Goal: Check status: Check status

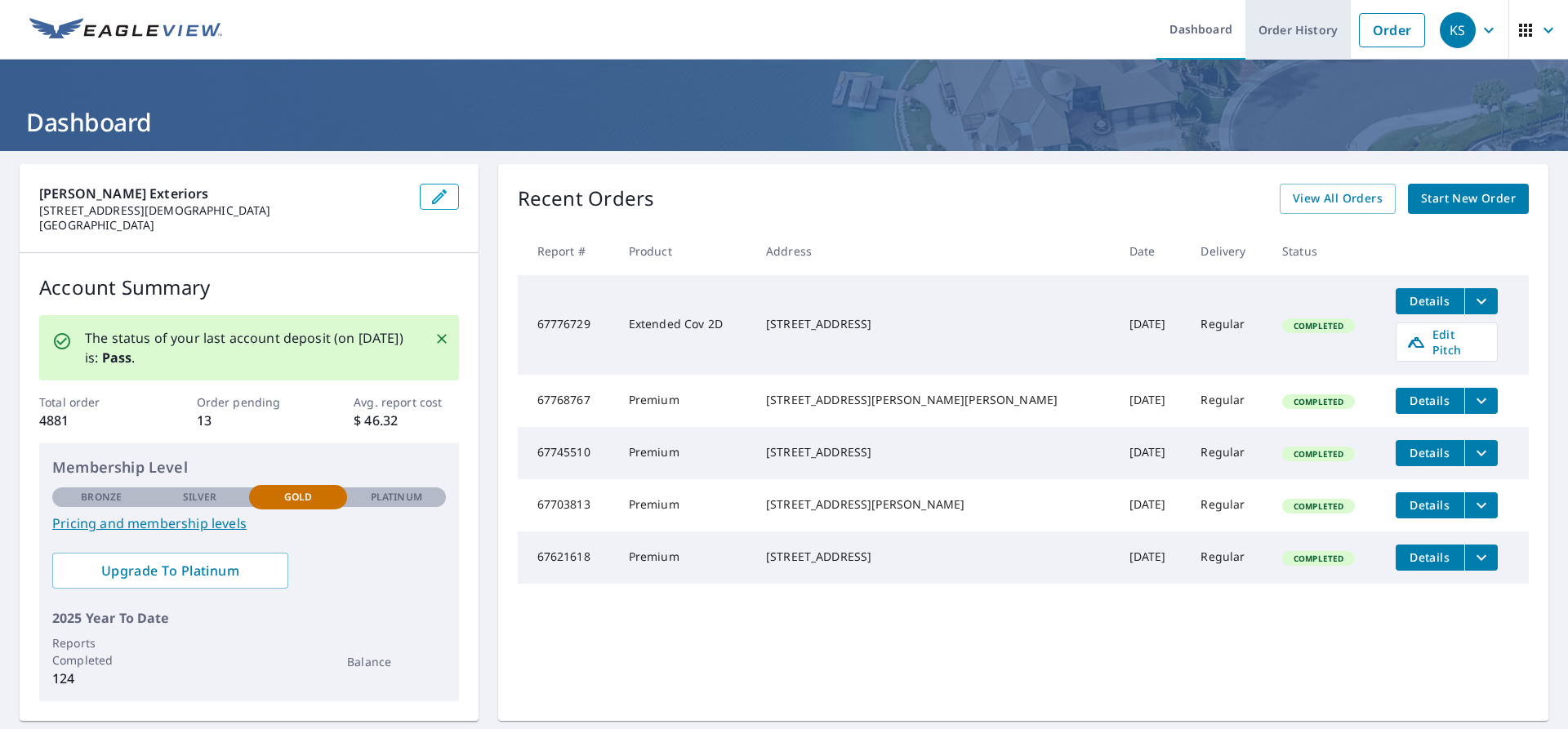
click at [1318, 36] on link "Order History" at bounding box center [1298, 29] width 105 height 60
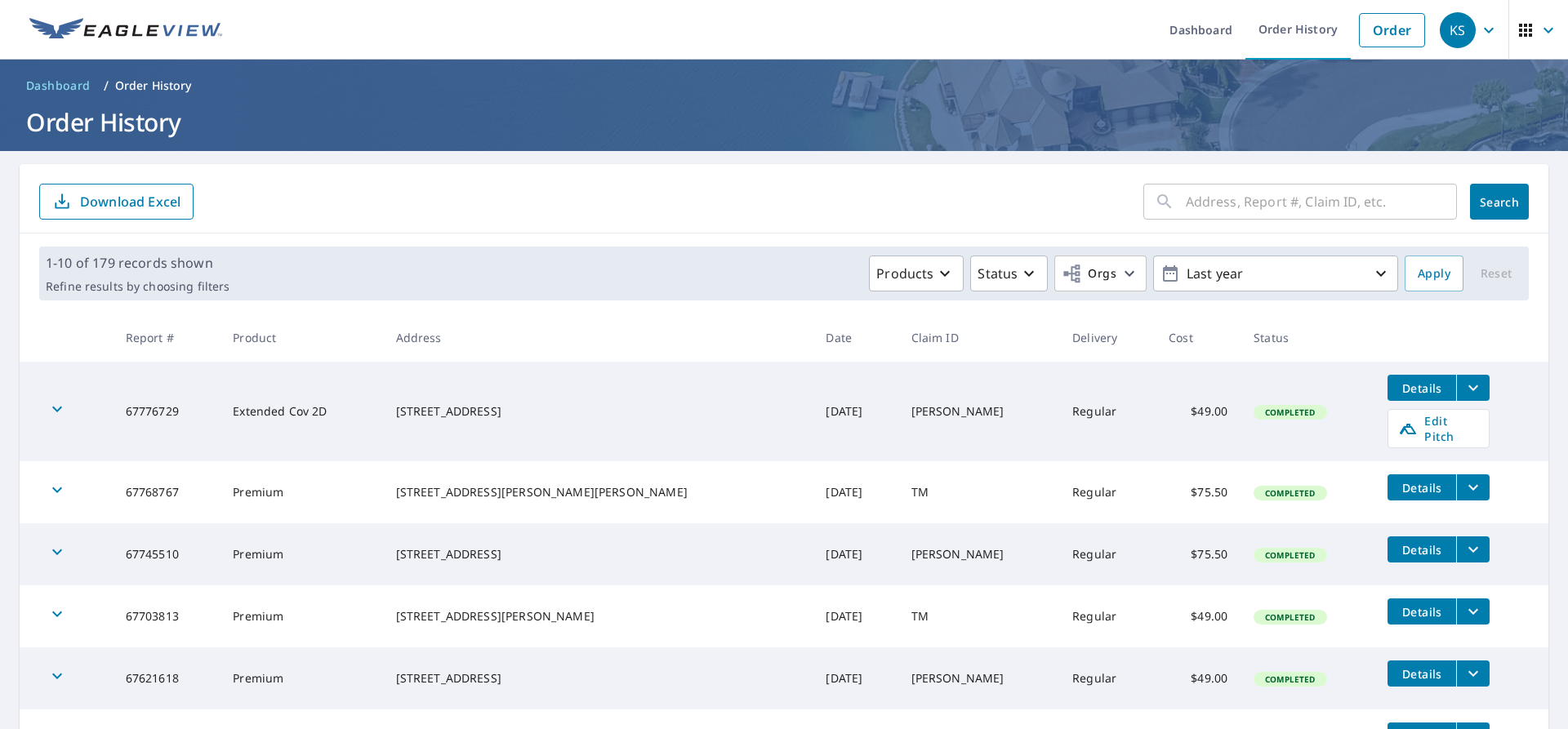
click at [1216, 213] on input "text" at bounding box center [1321, 201] width 272 height 45
type input "edgewater"
click button "Search" at bounding box center [1499, 201] width 59 height 36
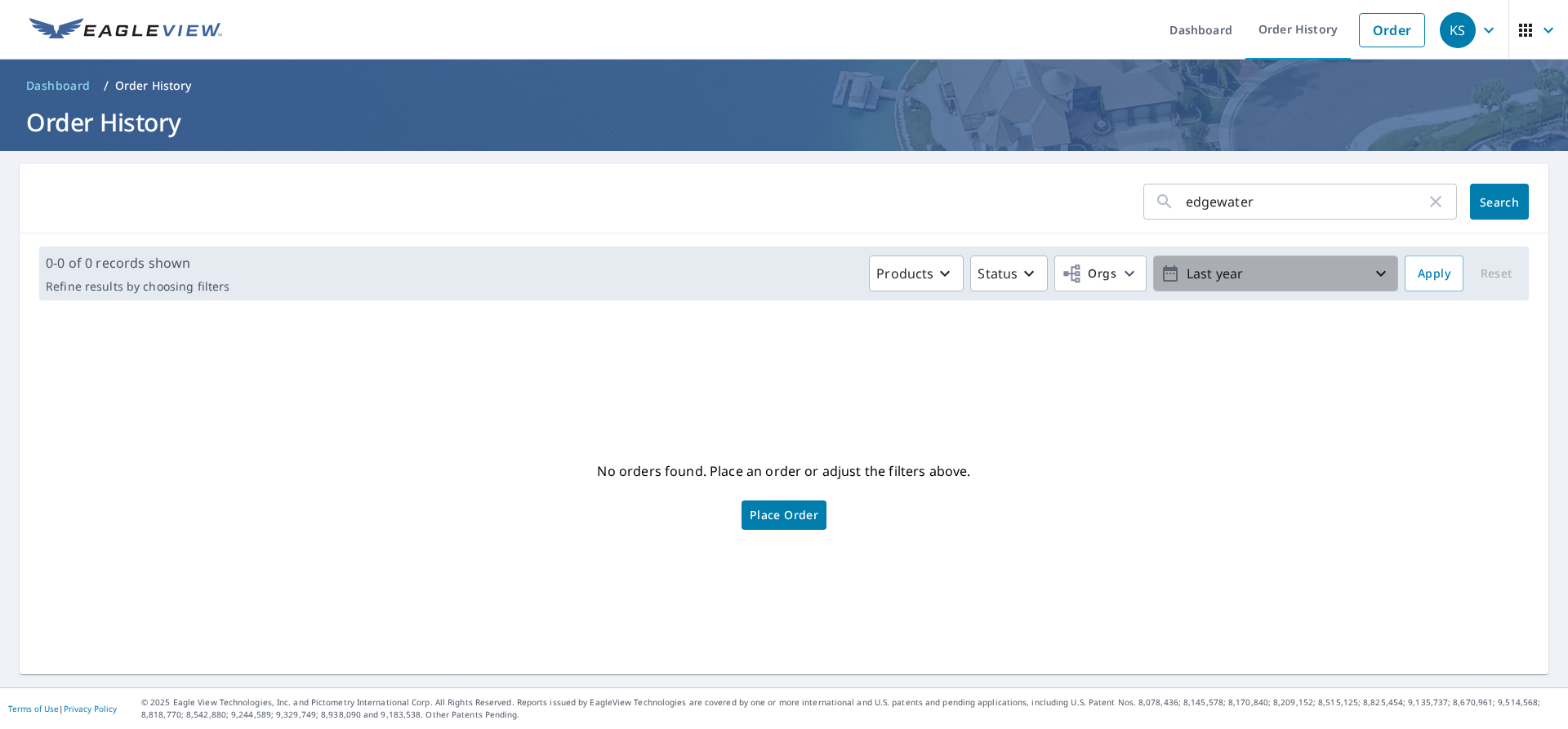
click at [1378, 273] on icon "button" at bounding box center [1381, 273] width 20 height 20
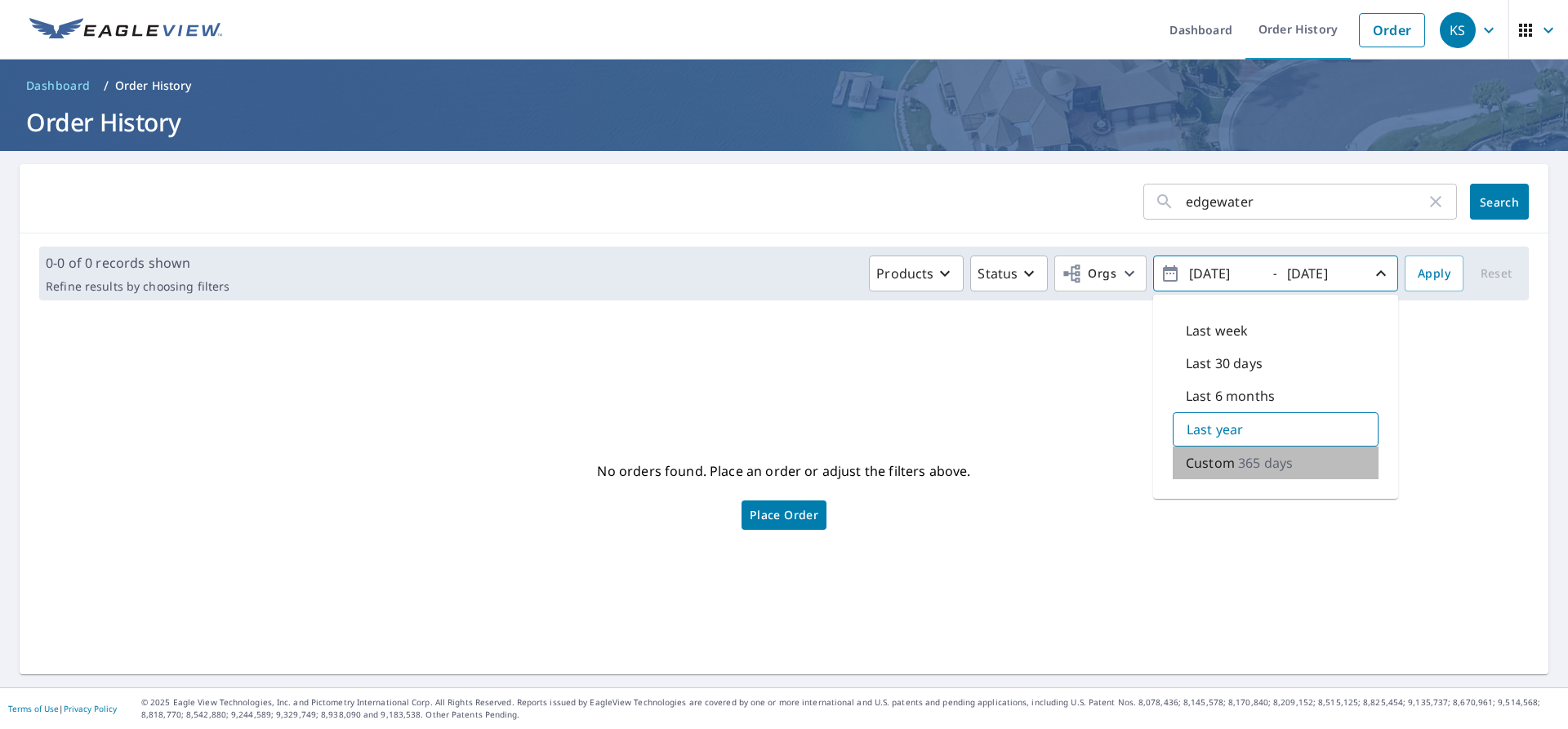
click at [1221, 466] on p "Custom" at bounding box center [1210, 463] width 49 height 20
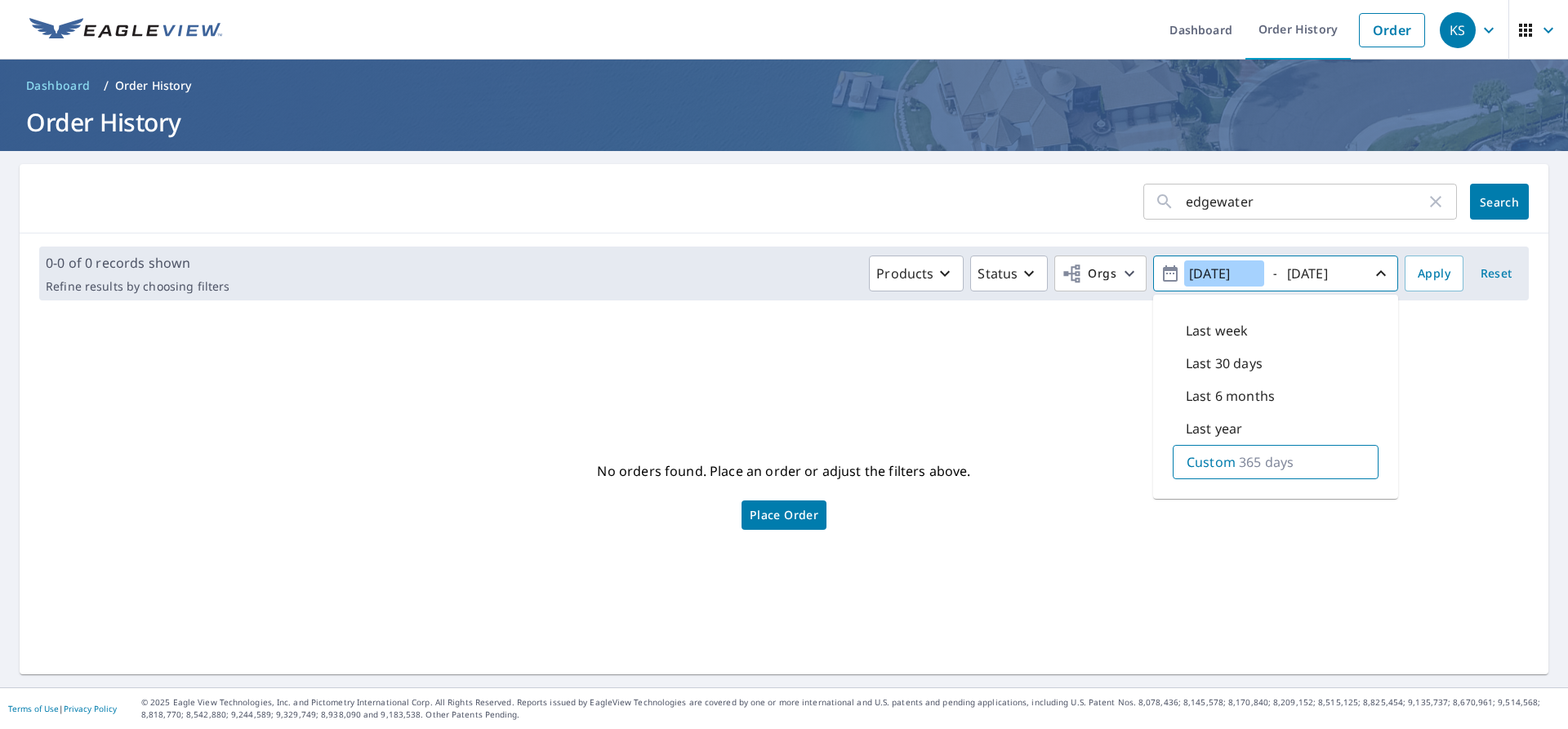
drag, startPoint x: 1221, startPoint y: 272, endPoint x: 1212, endPoint y: 276, distance: 9.8
click at [1212, 276] on input "[DATE]" at bounding box center [1224, 273] width 80 height 26
type input "[DATE]"
click at [1432, 275] on span "Apply" at bounding box center [1434, 273] width 33 height 20
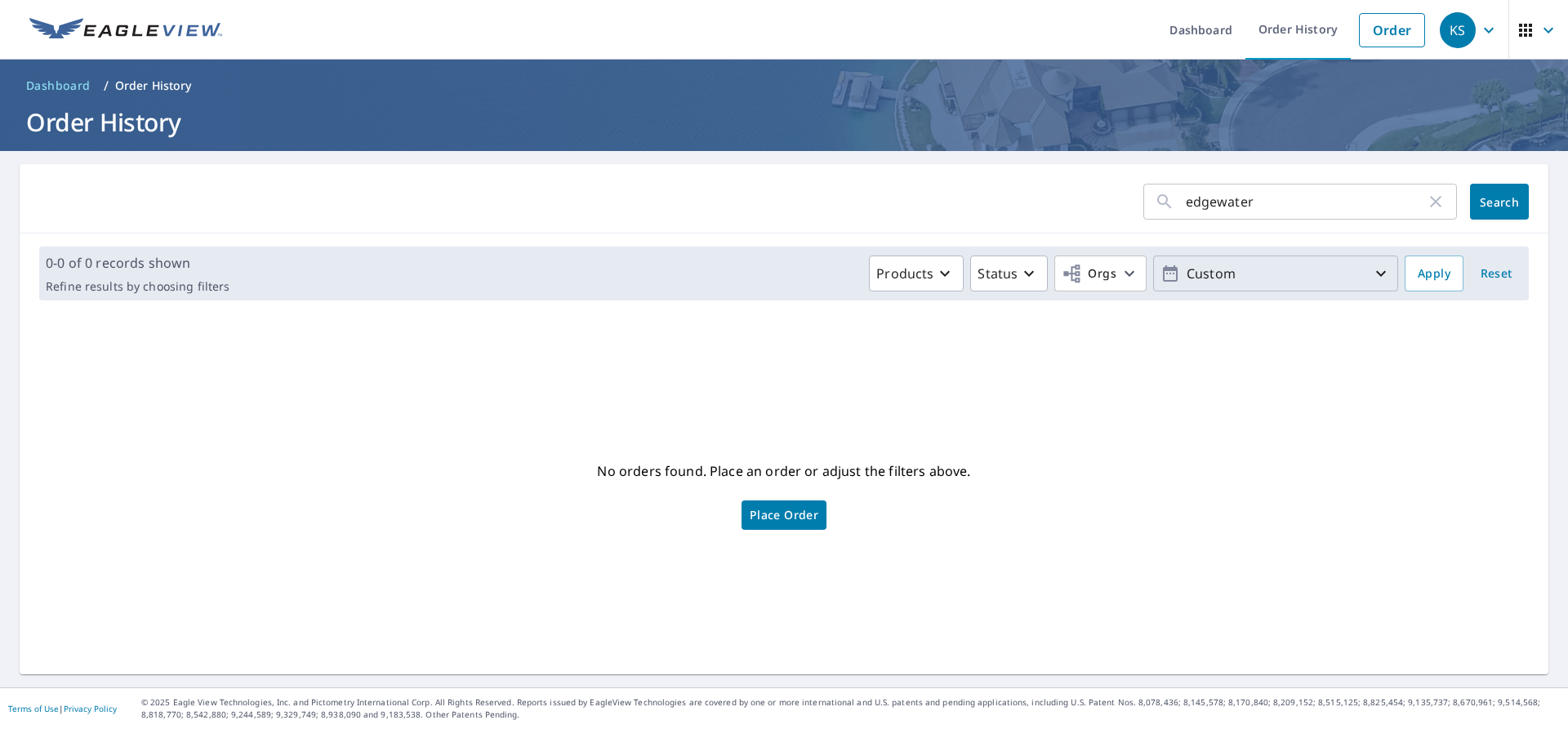
click at [1241, 278] on p "Custom" at bounding box center [1276, 274] width 191 height 28
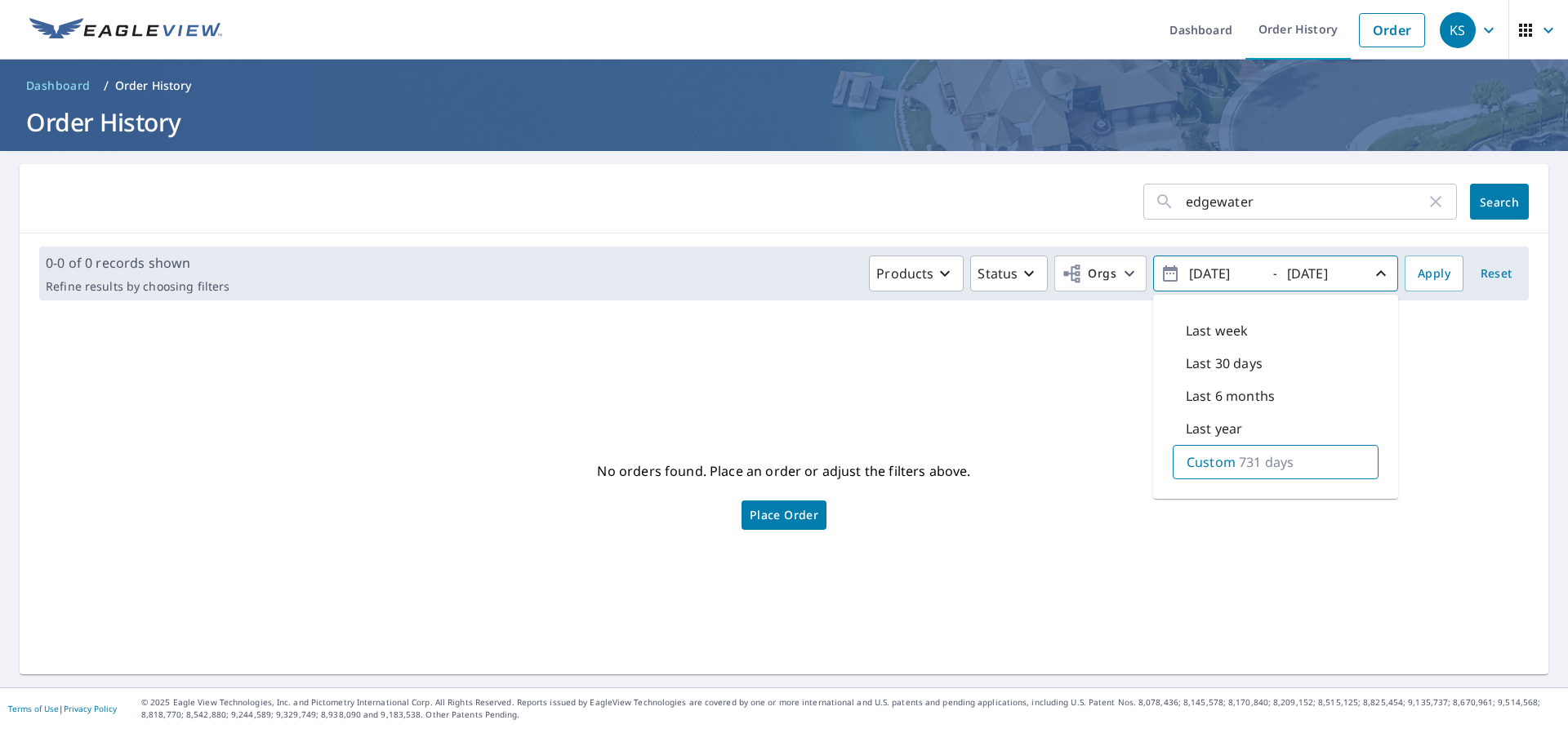
click at [1215, 275] on input "[DATE]" at bounding box center [1224, 273] width 80 height 26
type input "[DATE]"
click at [1432, 274] on span "Apply" at bounding box center [1434, 273] width 33 height 20
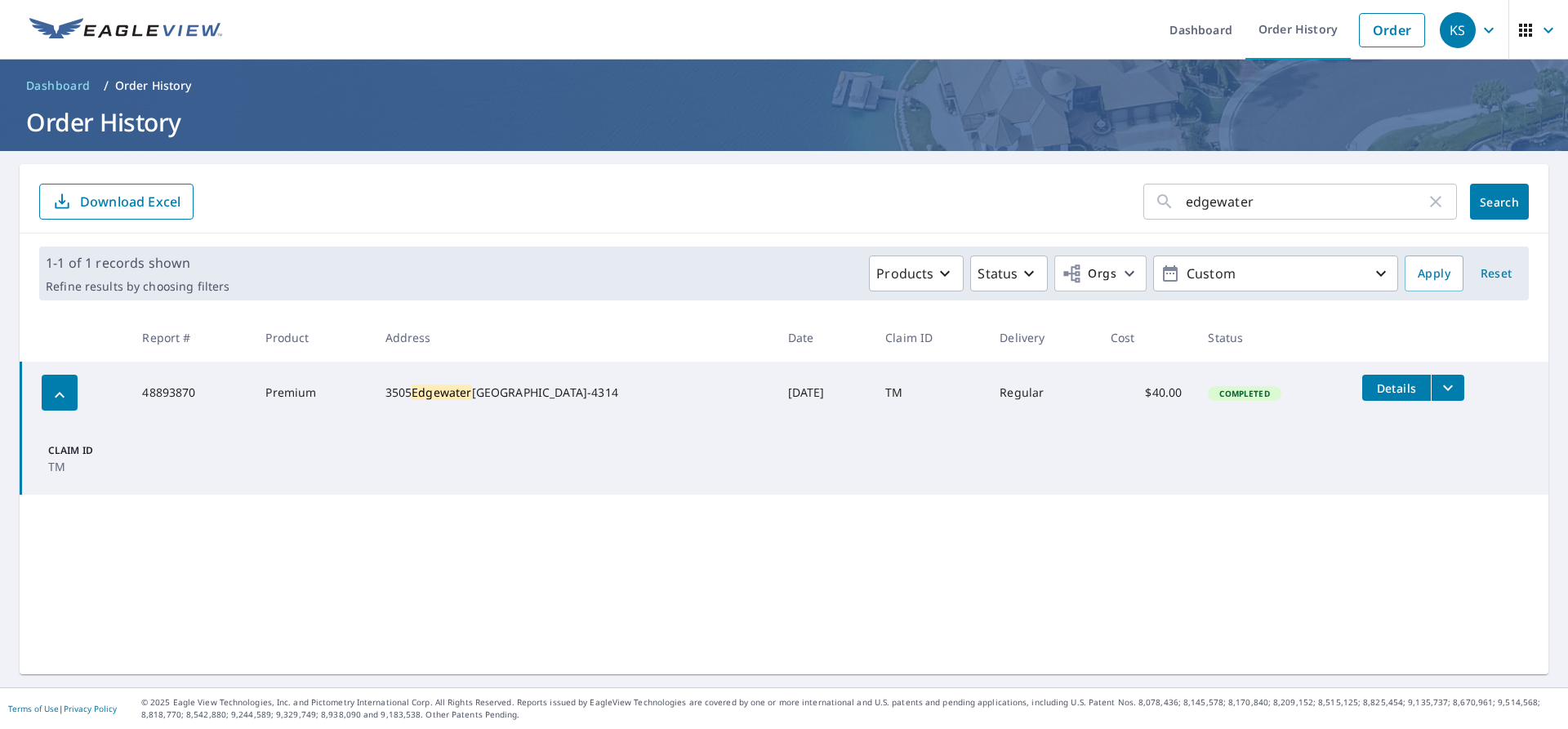
click at [1439, 384] on icon "filesDropdownBtn-48893870" at bounding box center [1449, 388] width 20 height 20
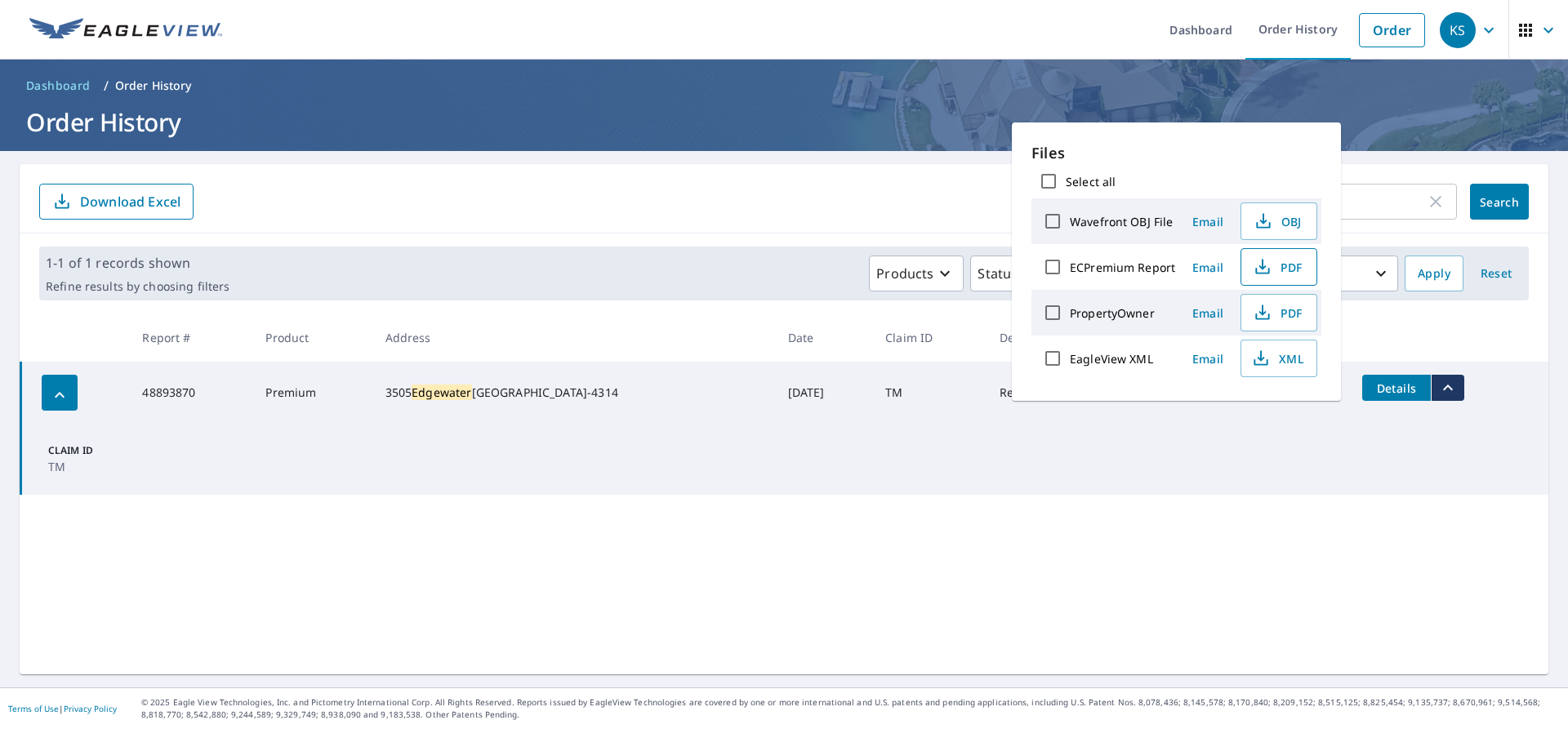
click at [1272, 271] on span "PDF" at bounding box center [1277, 267] width 53 height 20
